Goal: Communication & Community: Answer question/provide support

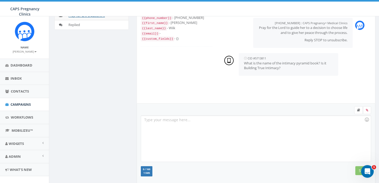
scroll to position [45, 0]
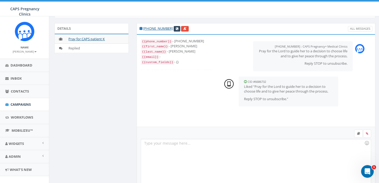
scroll to position [83, 0]
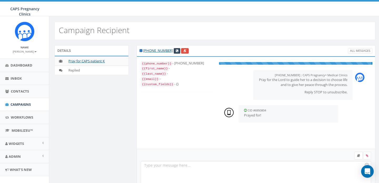
select select
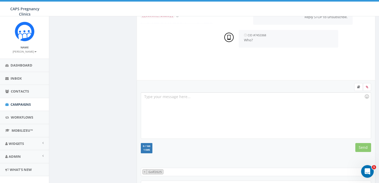
scroll to position [83, 0]
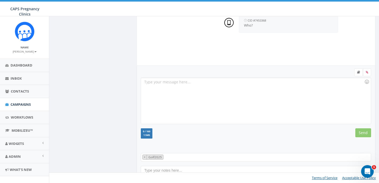
click at [173, 86] on div at bounding box center [256, 101] width 230 height 46
click at [363, 132] on input "Send" at bounding box center [363, 132] width 16 height 9
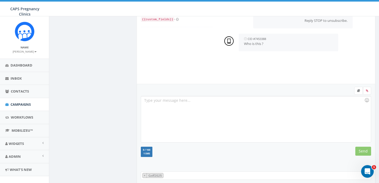
scroll to position [65, 0]
click at [176, 107] on div at bounding box center [256, 119] width 230 height 46
click at [362, 149] on input "Send" at bounding box center [363, 151] width 16 height 9
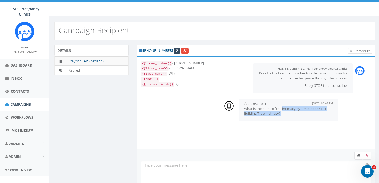
drag, startPoint x: 283, startPoint y: 108, endPoint x: 285, endPoint y: 114, distance: 5.9
click at [285, 114] on p "What is the name of the intimacy pyramid book? Is it Building True Intimacy?" at bounding box center [288, 111] width 89 height 10
copy p "intimacy pyramid book? Is it Building True Intimacy?"
click at [195, 169] on div at bounding box center [256, 184] width 230 height 46
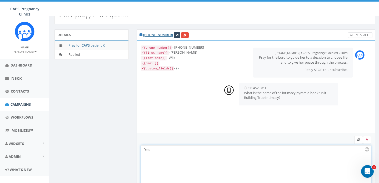
scroll to position [83, 0]
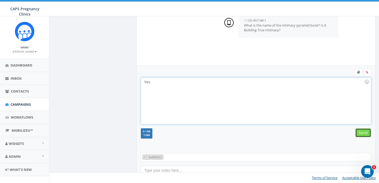
click at [363, 132] on input "Send" at bounding box center [363, 132] width 16 height 9
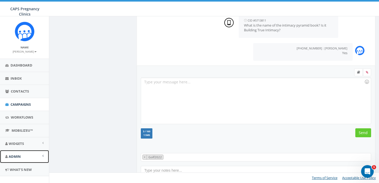
click at [19, 155] on span "Admin" at bounding box center [15, 156] width 12 height 5
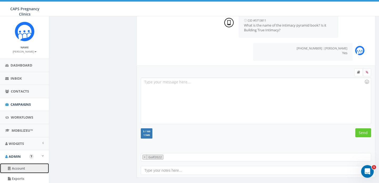
click at [19, 167] on link "Account" at bounding box center [24, 168] width 49 height 10
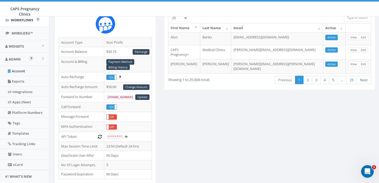
scroll to position [98, 0]
click at [20, 153] on link "Users" at bounding box center [24, 153] width 49 height 10
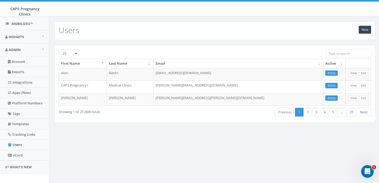
scroll to position [112, 0]
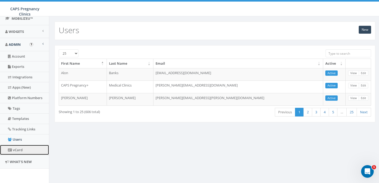
click at [20, 150] on link "vCard" at bounding box center [24, 150] width 49 height 10
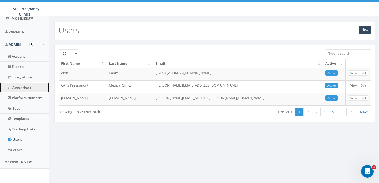
click at [23, 87] on link "Apps (New)" at bounding box center [24, 87] width 49 height 10
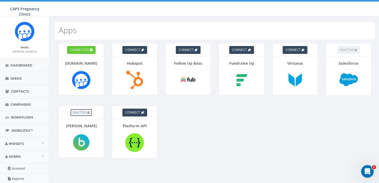
click at [82, 112] on span "inactive" at bounding box center [80, 112] width 14 height 4
click at [81, 140] on img at bounding box center [81, 142] width 22 height 22
click at [86, 112] on span "inactive" at bounding box center [80, 112] width 14 height 4
